Goal: Obtain resource: Download file/media

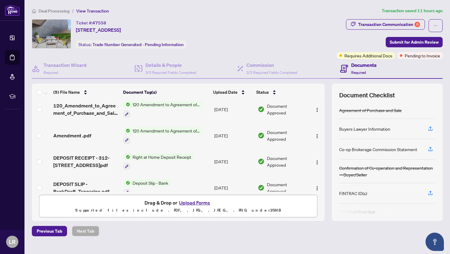
scroll to position [136, 0]
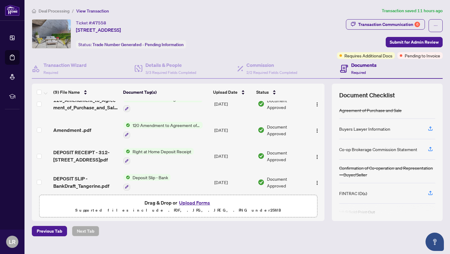
click at [182, 148] on span "Right at Home Deposit Receipt" at bounding box center [162, 151] width 64 height 7
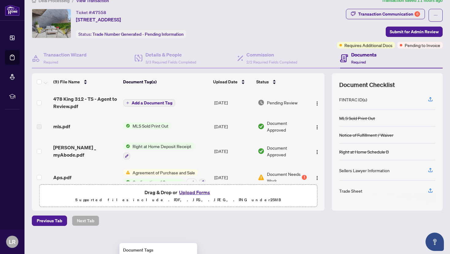
scroll to position [1, 0]
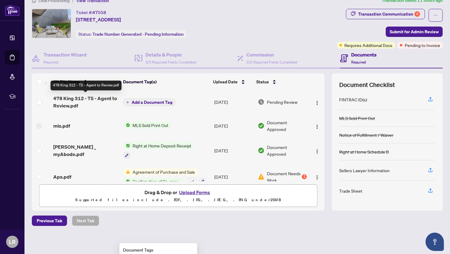
click at [109, 101] on span "478 King 312 - TS - Agent to Review.pdf" at bounding box center [85, 102] width 65 height 15
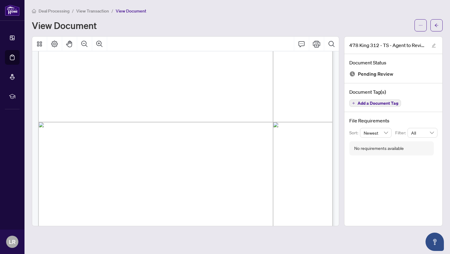
scroll to position [178, 0]
click at [312, 44] on button "Print" at bounding box center [316, 44] width 15 height 15
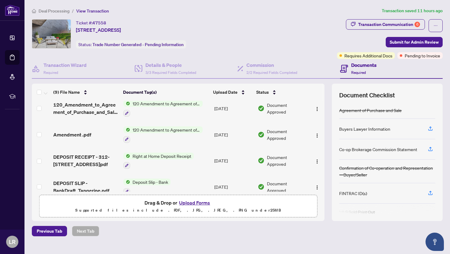
scroll to position [136, 0]
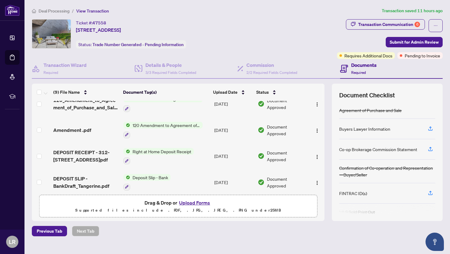
click at [136, 148] on span "Right at Home Deposit Receipt" at bounding box center [162, 151] width 64 height 7
click at [136, 175] on span "Right at Home Deposit Receipt" at bounding box center [162, 175] width 64 height 7
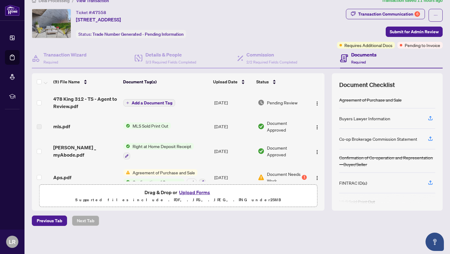
click at [137, 143] on span "Right at Home Deposit Receipt" at bounding box center [162, 146] width 64 height 7
click at [138, 174] on span "Right at Home Deposit Receipt" at bounding box center [162, 172] width 64 height 7
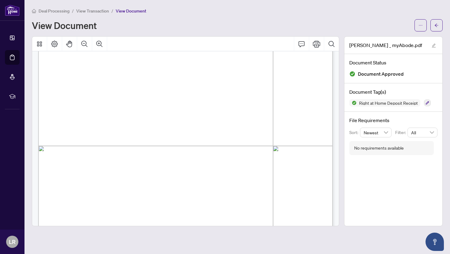
scroll to position [150, 0]
